Goal: Check status: Check status

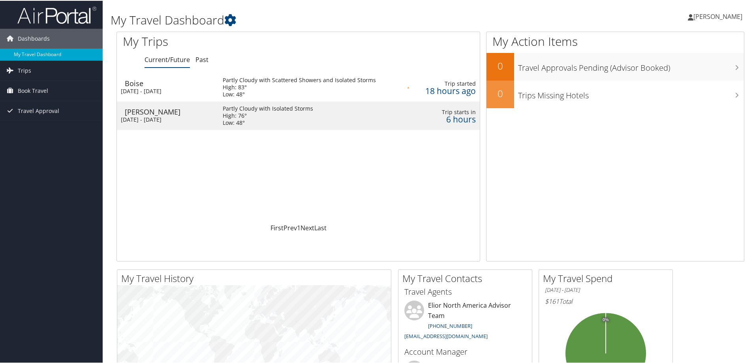
click at [143, 112] on div "Burley" at bounding box center [170, 110] width 90 height 7
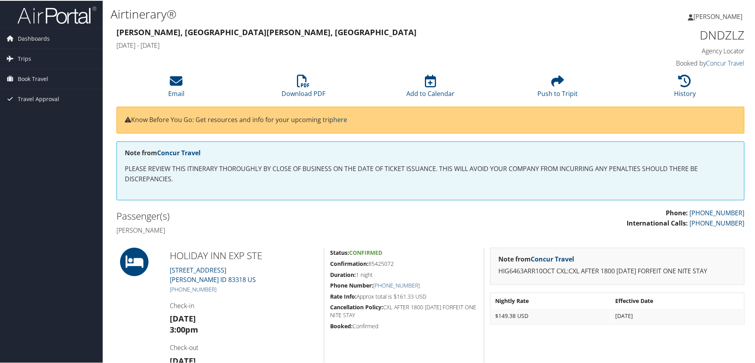
click at [230, 164] on p "PLEASE REVIEW THIS ITINERARY THOROUGHLY BY CLOSE OF BUSINESS ON THE DATE OF TIC…" at bounding box center [431, 173] width 612 height 20
